Goal: Task Accomplishment & Management: Complete application form

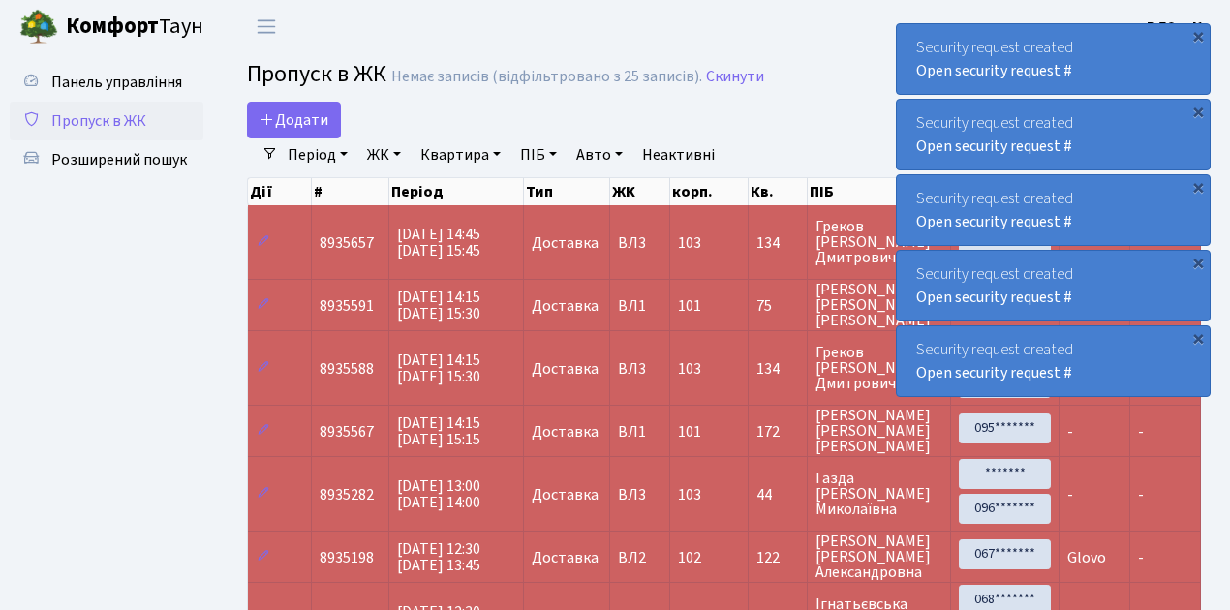
select select "25"
click at [298, 117] on span "Додати" at bounding box center [294, 119] width 69 height 21
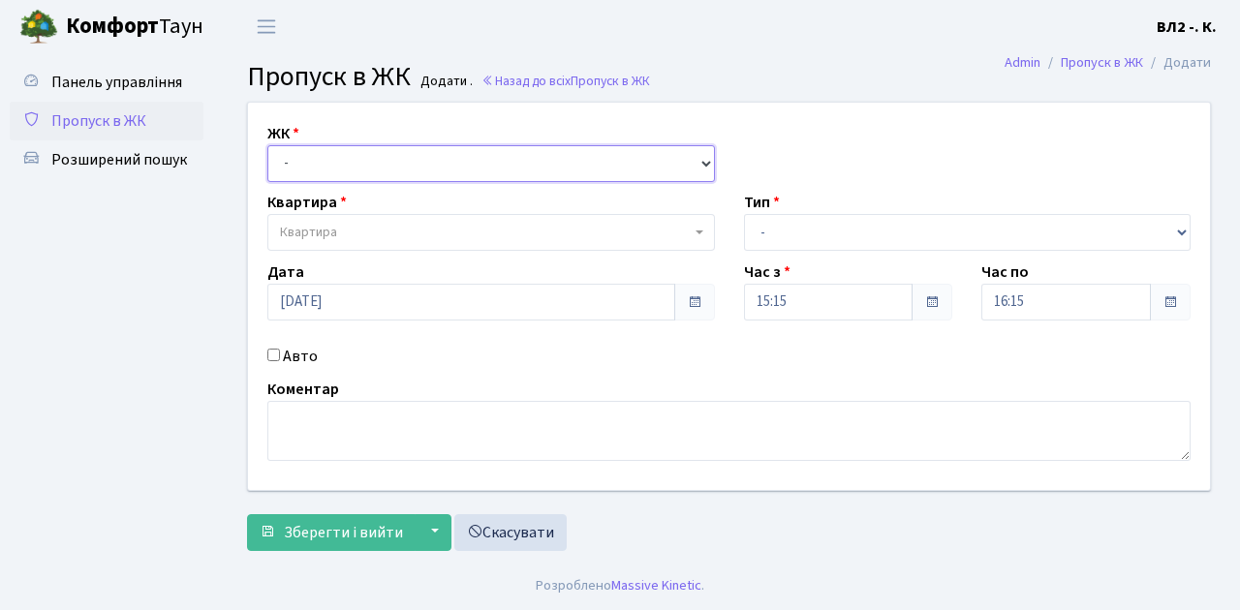
click at [386, 159] on select "- ВЛ1, Ужгородський пров., 4/1 ВЛ2, Голосіївський просп., 76 ВЛ3, пр.Голосіївсь…" at bounding box center [491, 163] width 448 height 37
select select "317"
click at [267, 145] on select "- ВЛ1, Ужгородський пров., 4/1 ВЛ2, Голосіївський просп., 76 ВЛ3, пр.Голосіївсь…" at bounding box center [491, 163] width 448 height 37
select select
click at [351, 228] on span "Квартира" at bounding box center [485, 232] width 411 height 19
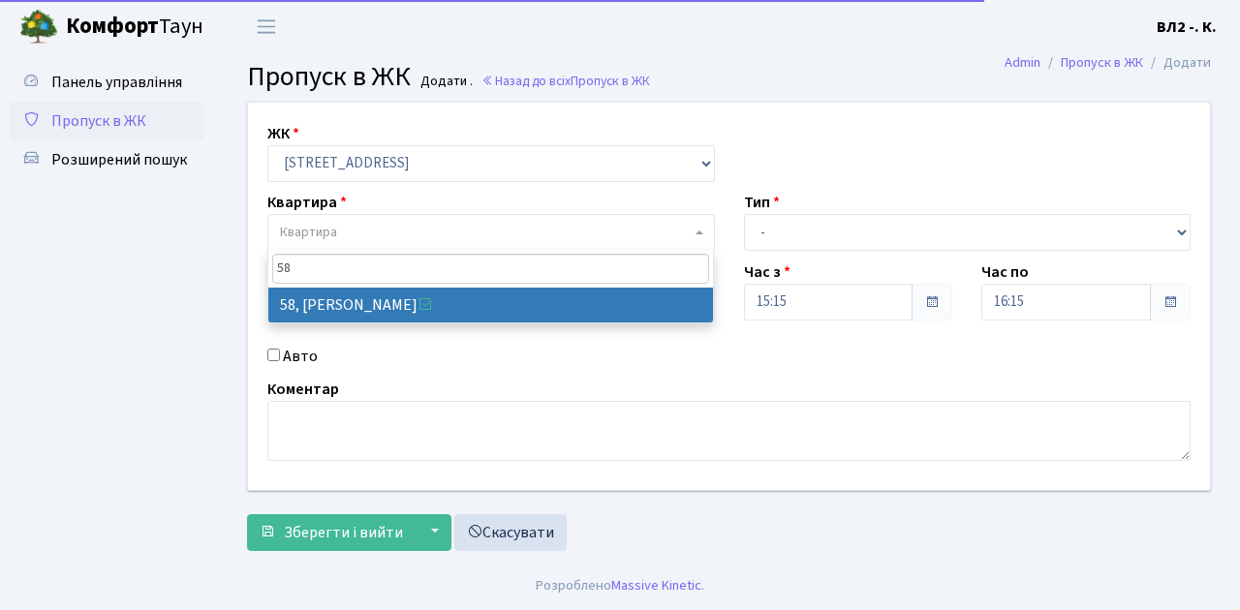
type input "58"
select select "38113"
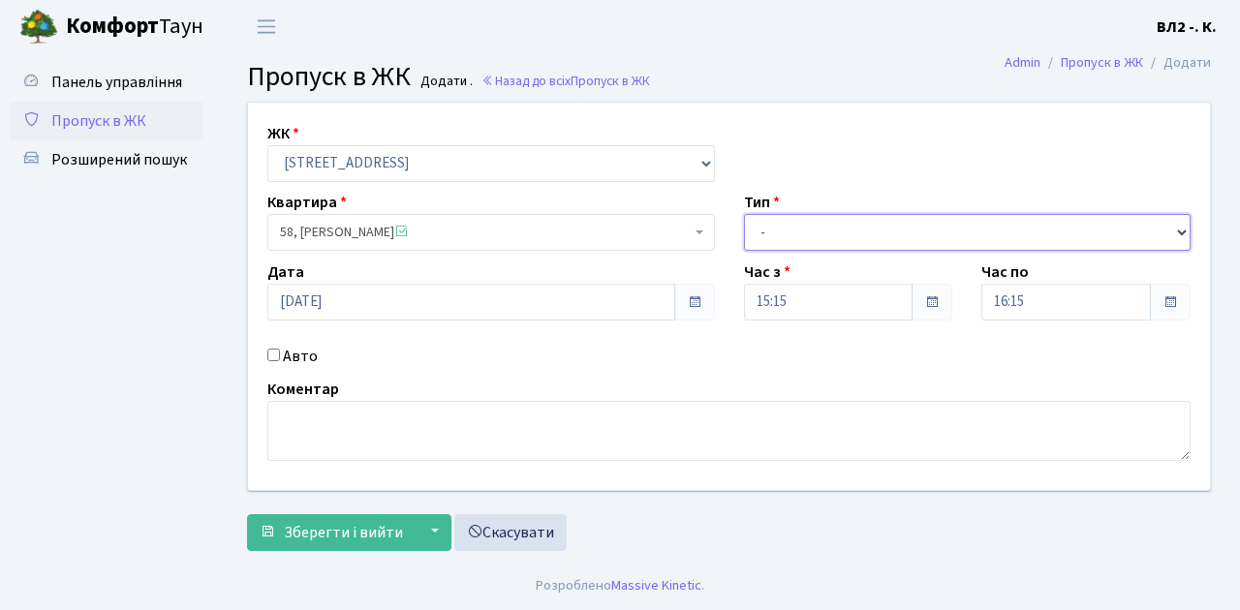
click at [798, 234] on select "- Доставка Таксі Гості Сервіс" at bounding box center [968, 232] width 448 height 37
select select "1"
click at [744, 214] on select "- Доставка Таксі Гості Сервіс" at bounding box center [968, 232] width 448 height 37
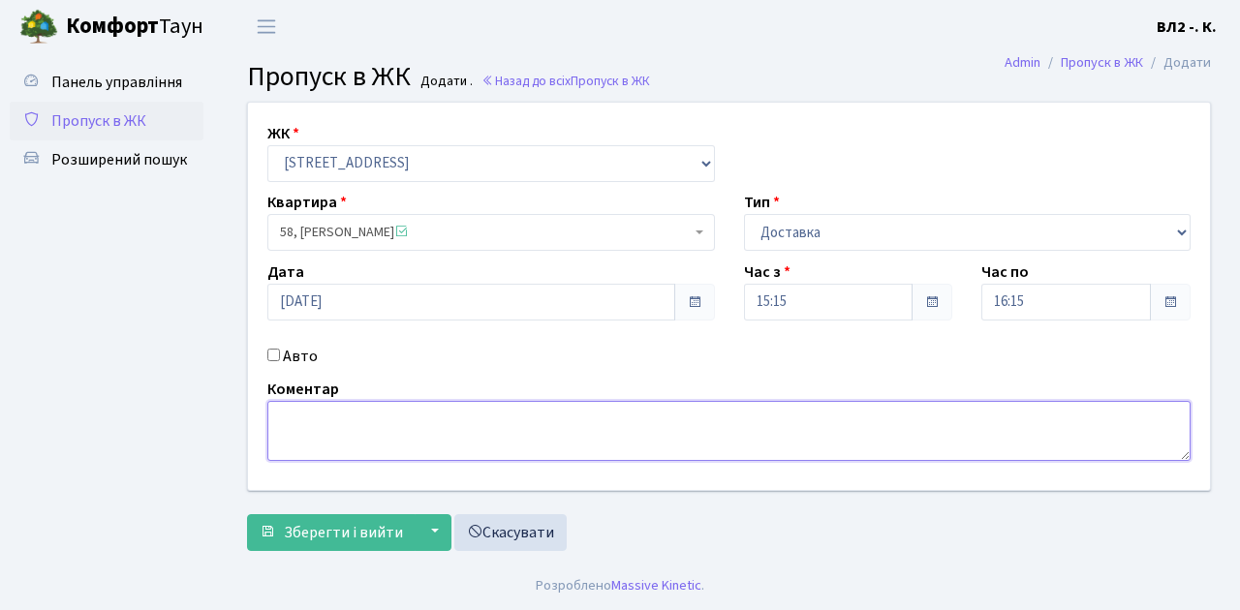
click at [356, 441] on textarea at bounding box center [728, 431] width 923 height 60
type textarea "Glovo"
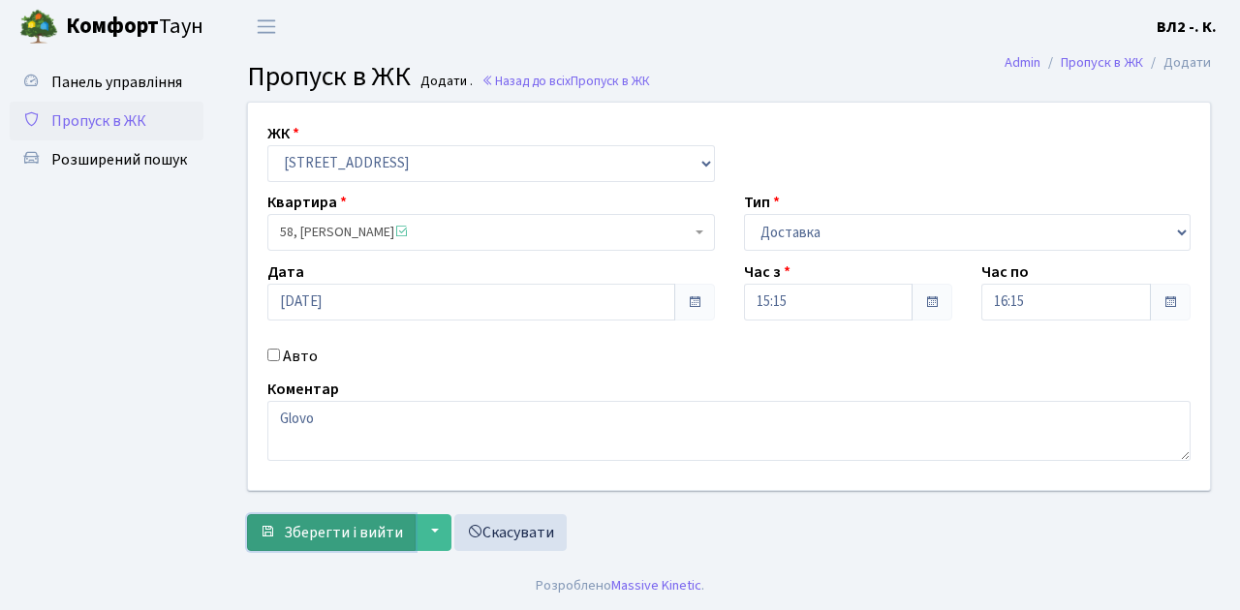
click at [360, 537] on span "Зберегти і вийти" at bounding box center [343, 532] width 119 height 21
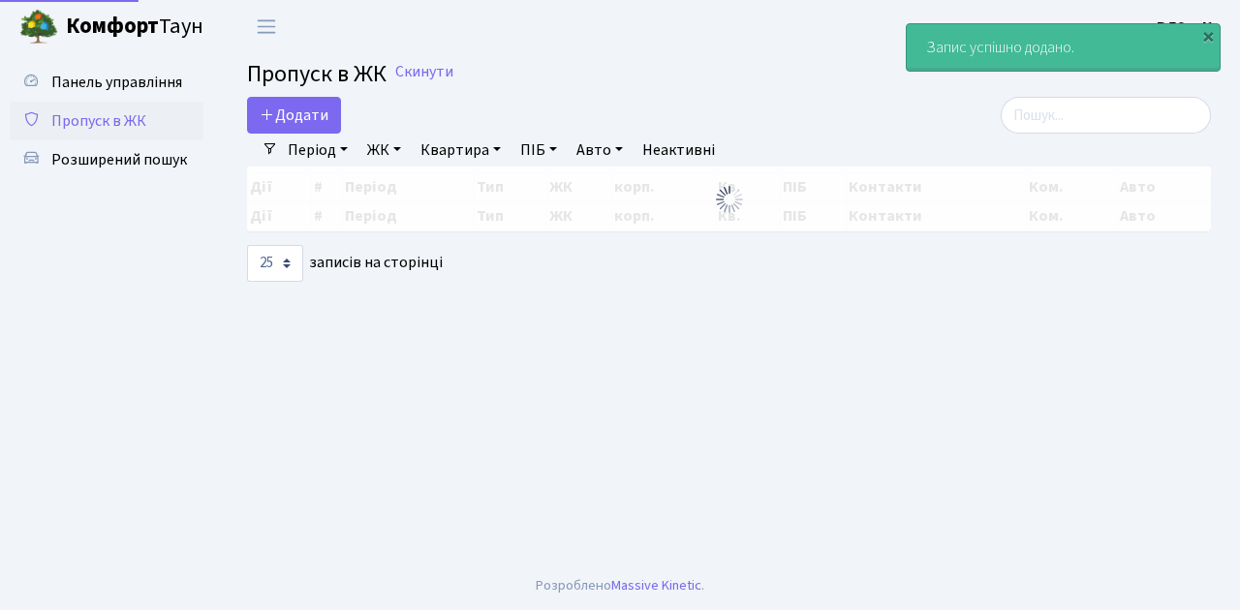
select select "25"
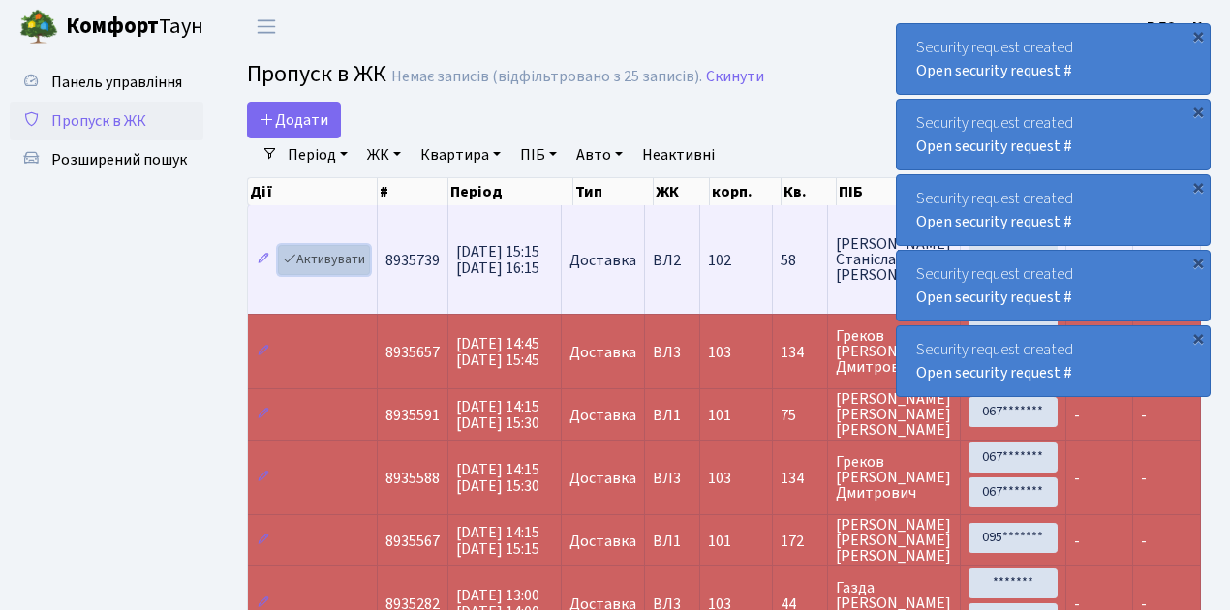
click at [333, 258] on link "Активувати" at bounding box center [324, 260] width 92 height 30
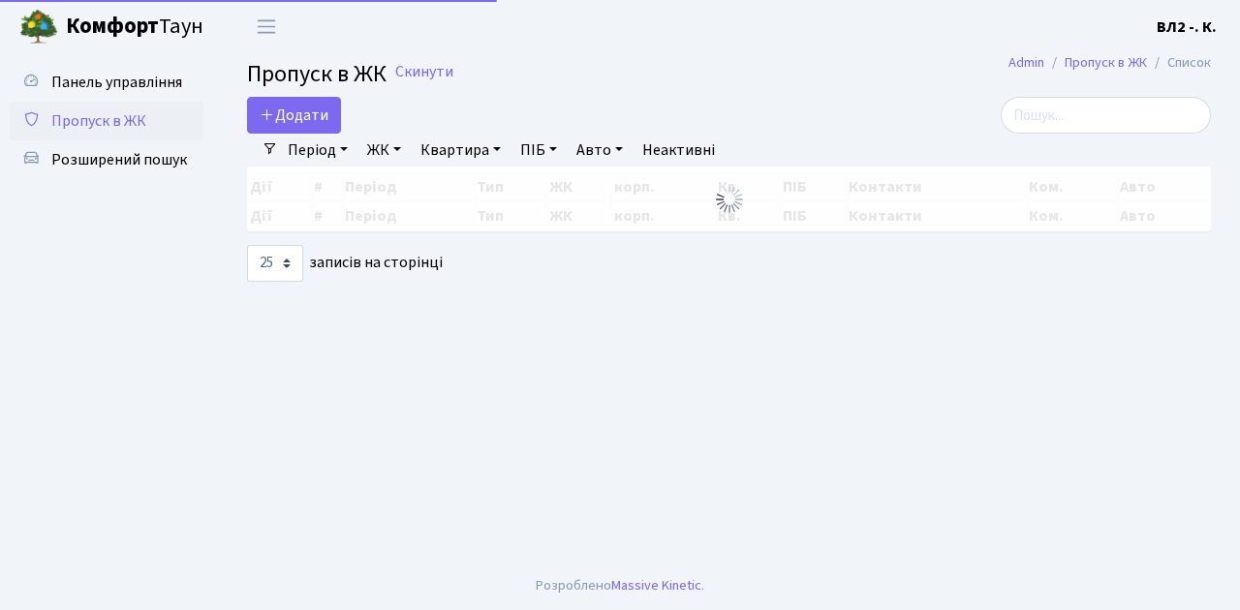
select select "25"
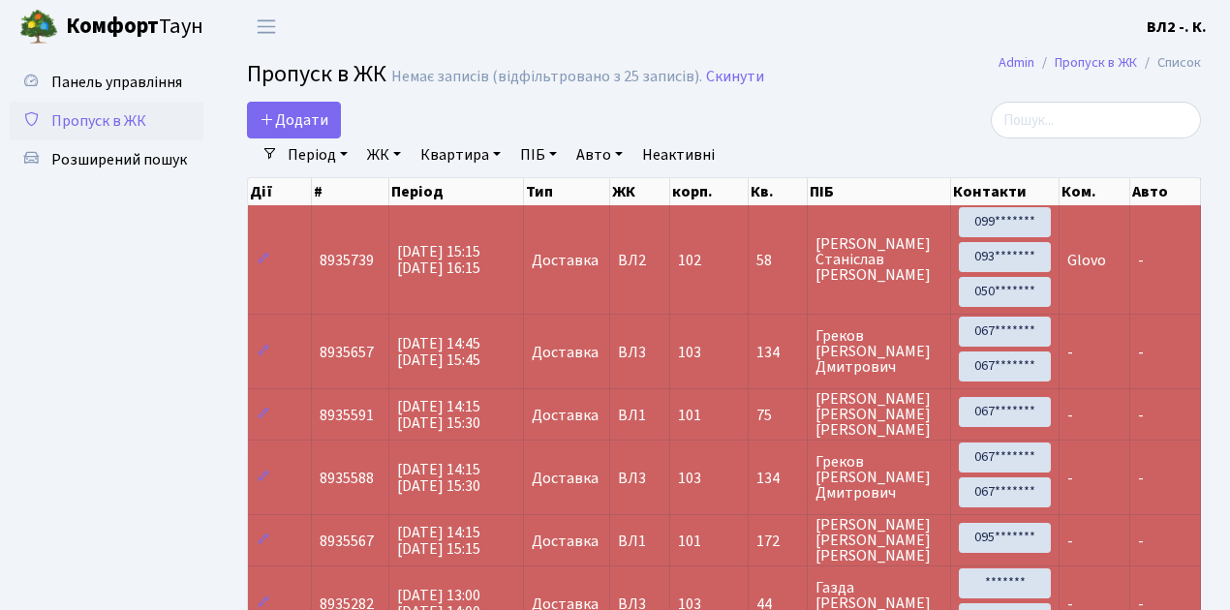
click at [102, 124] on span "Пропуск в ЖК" at bounding box center [98, 120] width 95 height 21
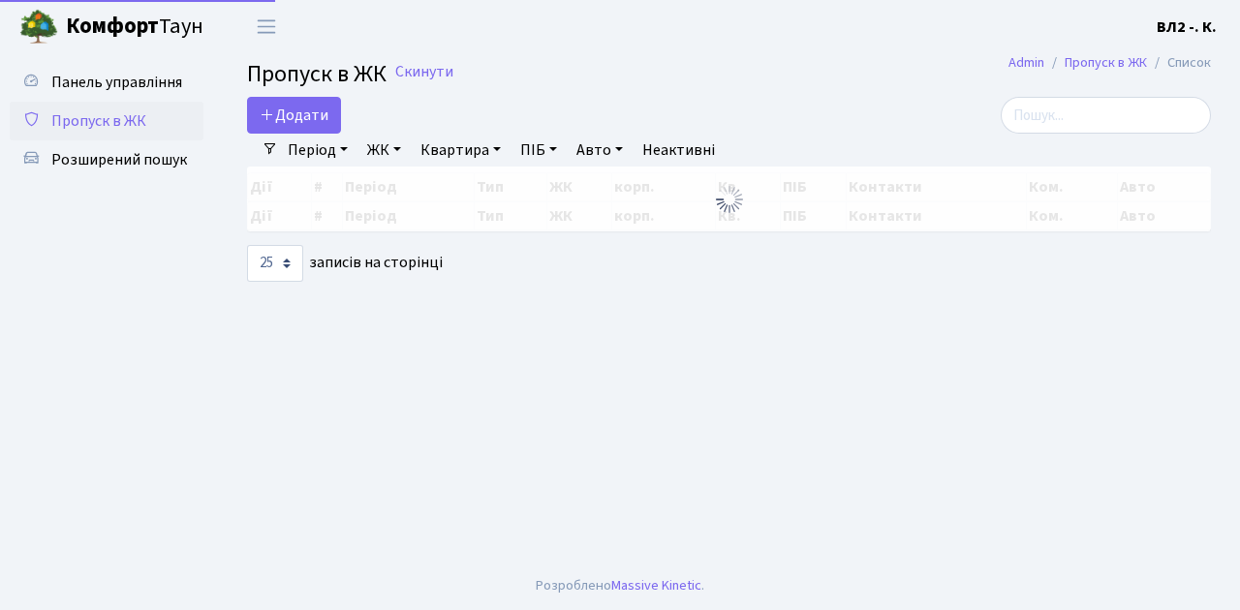
select select "25"
